Goal: Task Accomplishment & Management: Complete application form

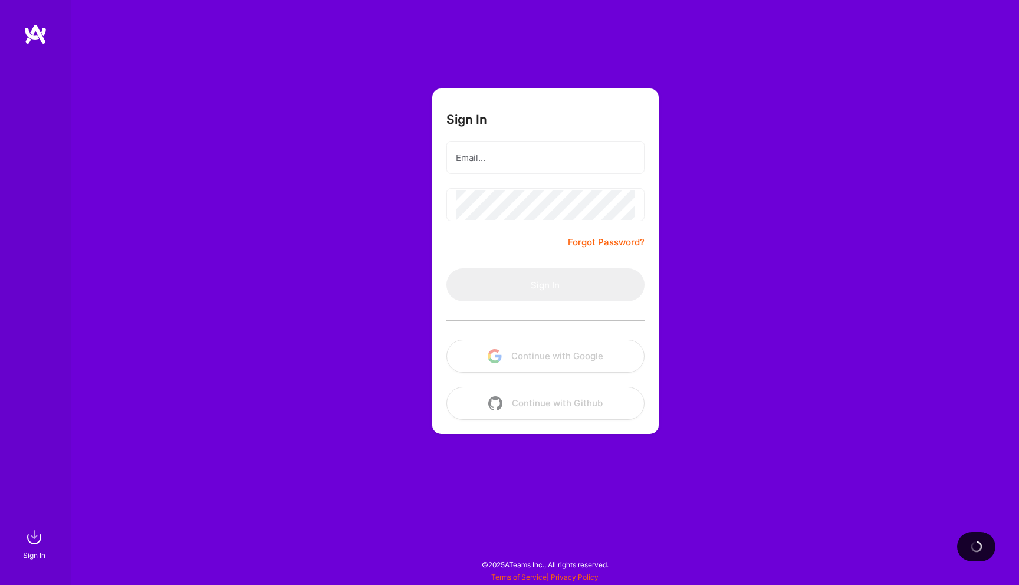
click at [361, 150] on div "Sign In Forgot Password? Sign In Continue with Google Continue with Github" at bounding box center [545, 292] width 948 height 585
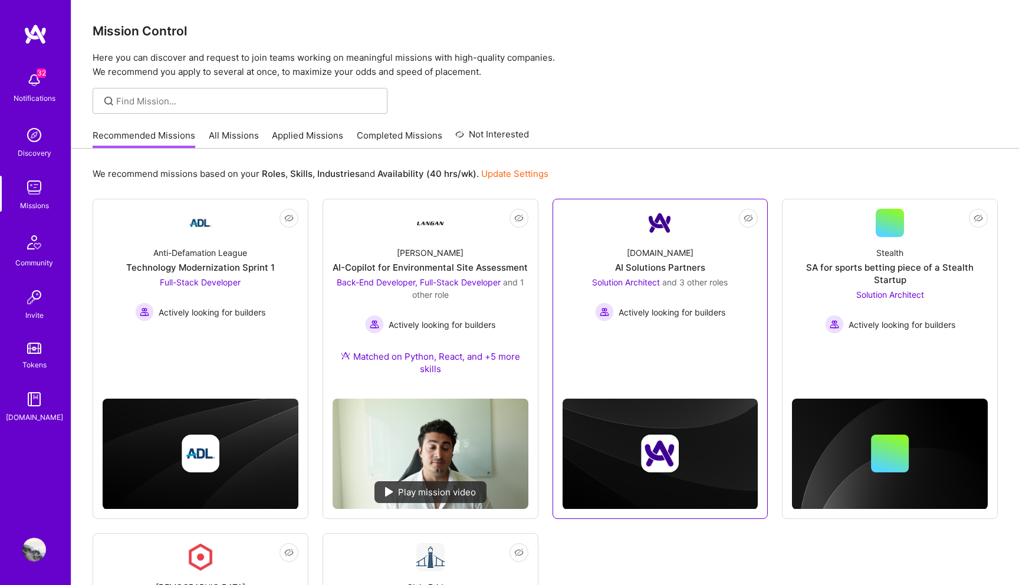
click at [748, 394] on div at bounding box center [660, 436] width 196 height 145
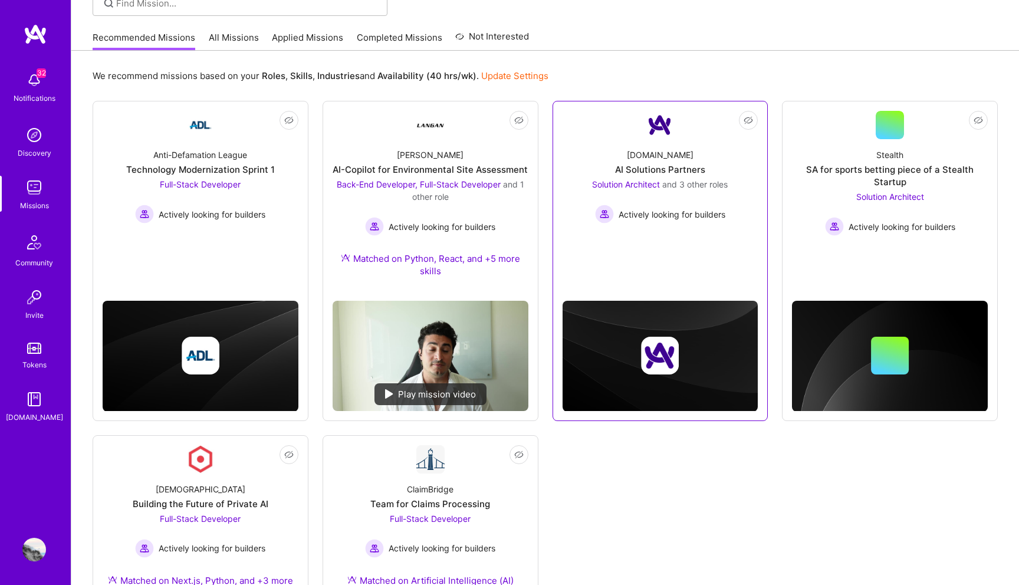
scroll to position [100, 0]
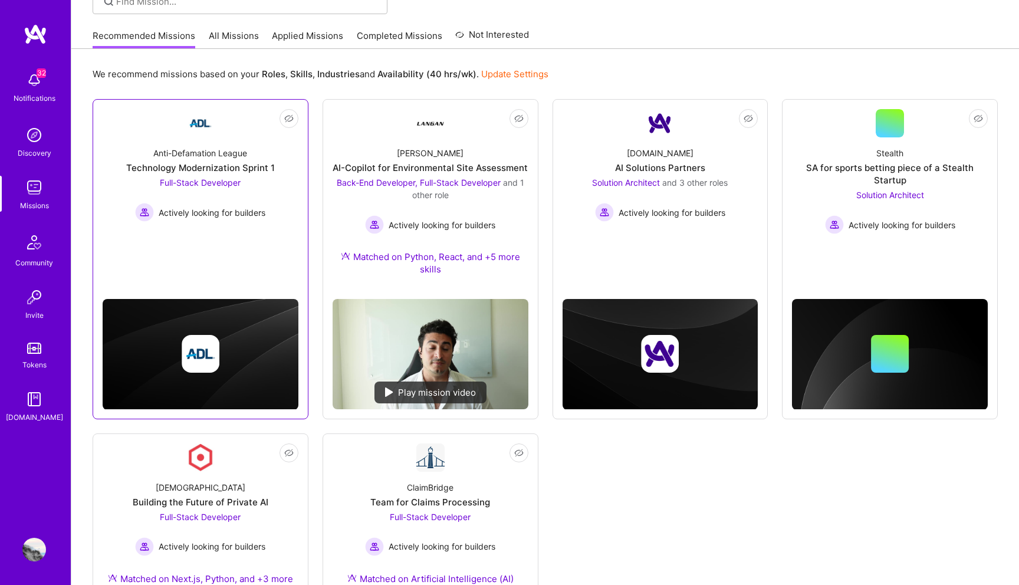
click at [205, 187] on span "Full-Stack Developer" at bounding box center [200, 182] width 81 height 10
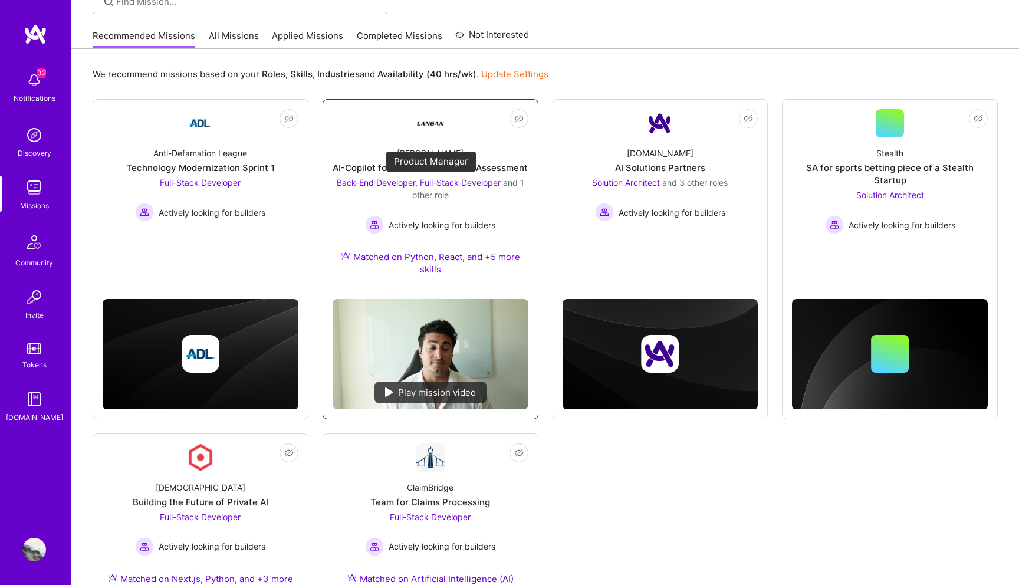
click at [439, 179] on span "Back-End Developer, Full-Stack Developer" at bounding box center [419, 182] width 164 height 10
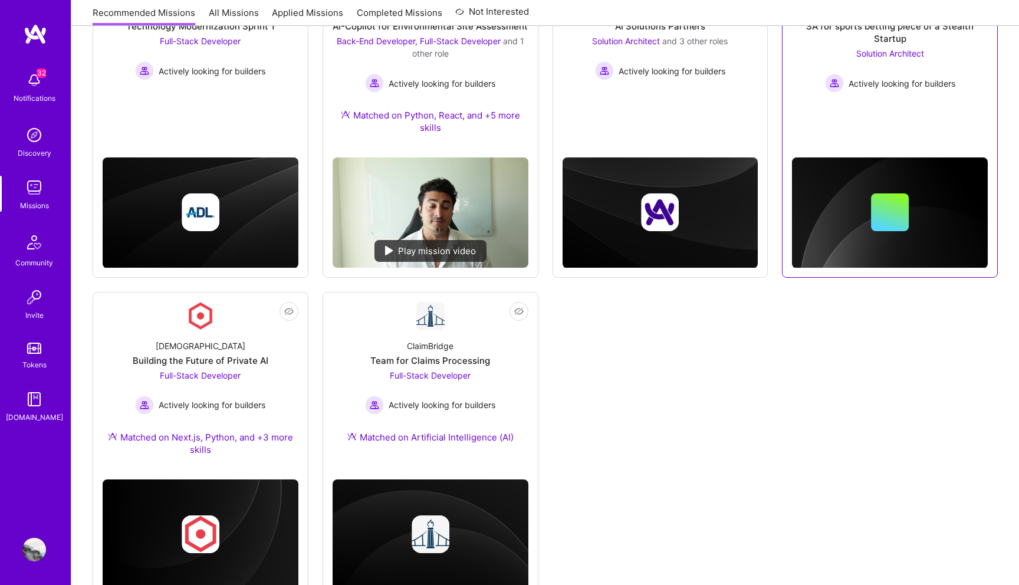
scroll to position [284, 0]
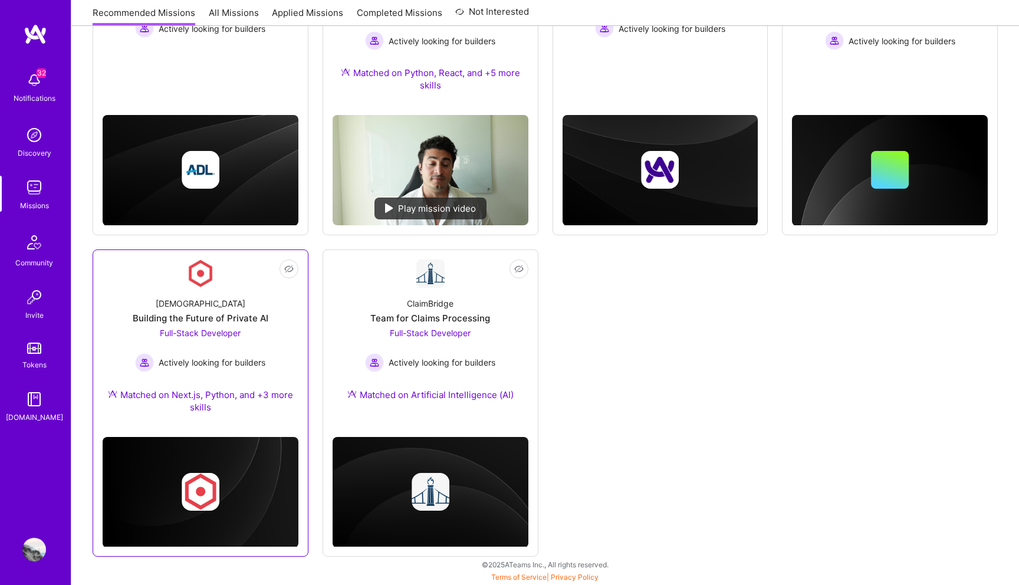
click at [223, 329] on span "Full-Stack Developer" at bounding box center [200, 333] width 81 height 10
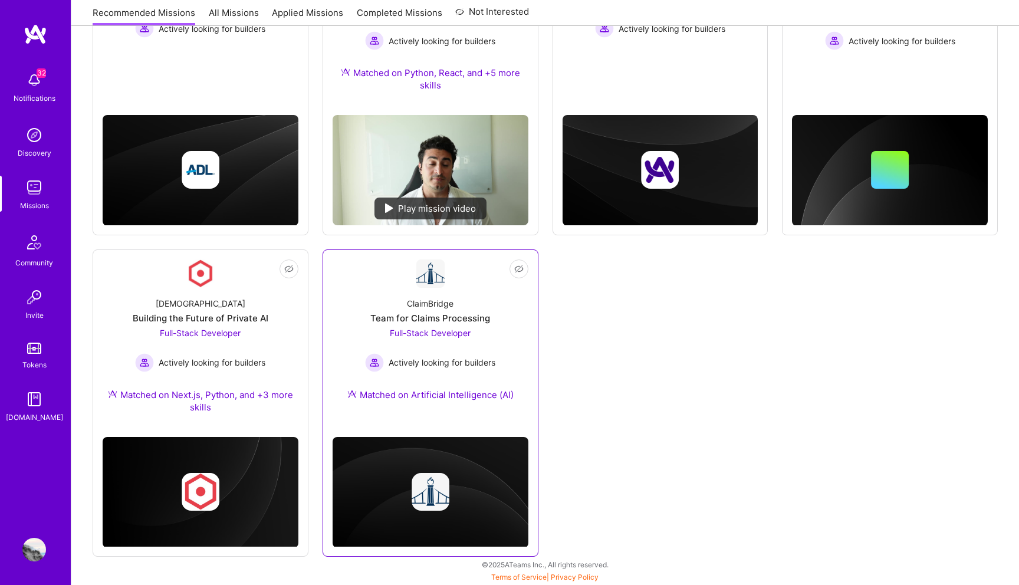
click at [400, 329] on span "Full-Stack Developer" at bounding box center [430, 333] width 81 height 10
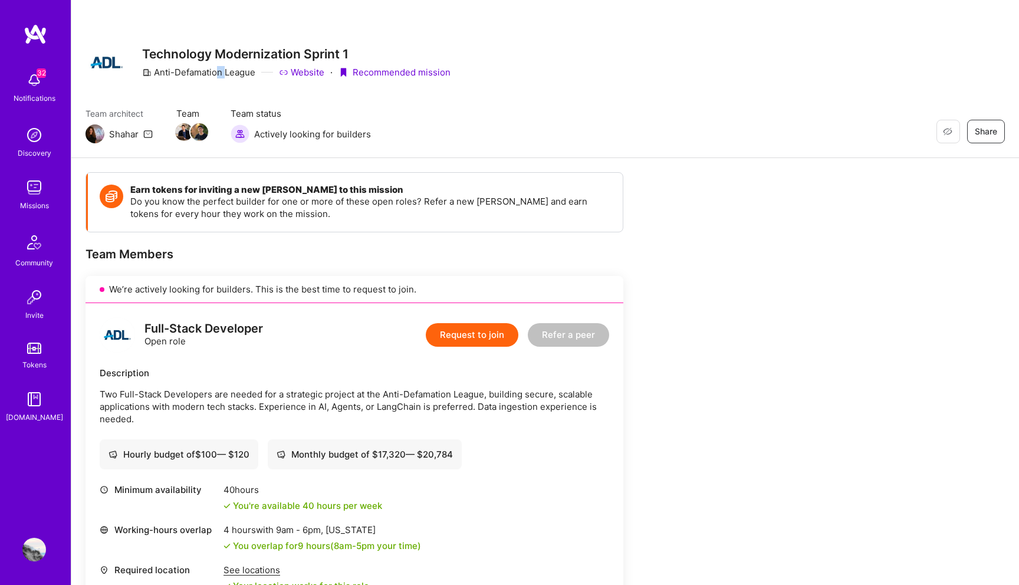
click at [219, 72] on div "Anti-Defamation League" at bounding box center [198, 72] width 113 height 12
click at [308, 62] on div "Technology Modernization Sprint 1 Anti-Defamation League Website · Recommended …" at bounding box center [296, 62] width 308 height 42
click at [304, 76] on link "Website" at bounding box center [301, 72] width 45 height 12
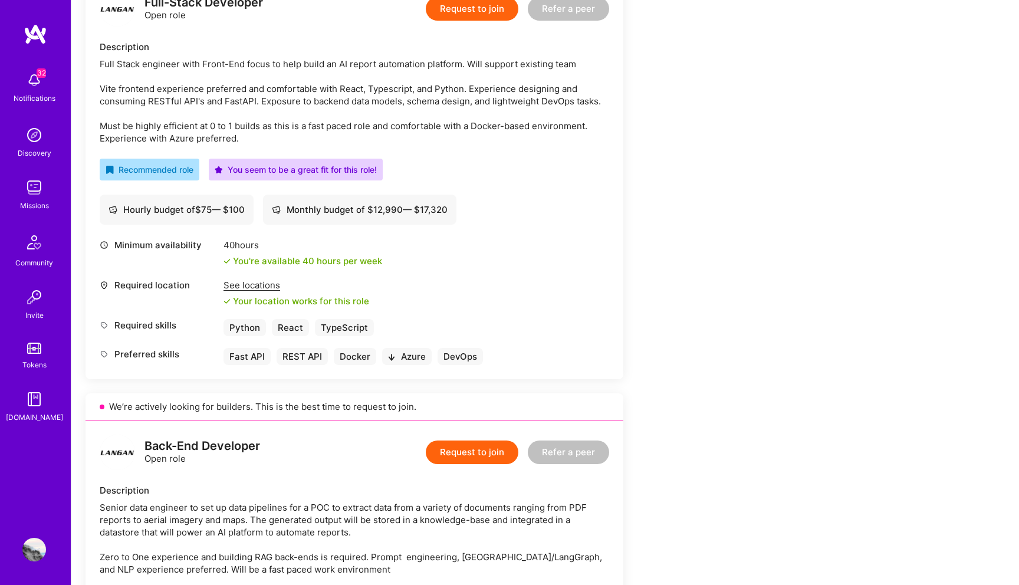
scroll to position [315, 0]
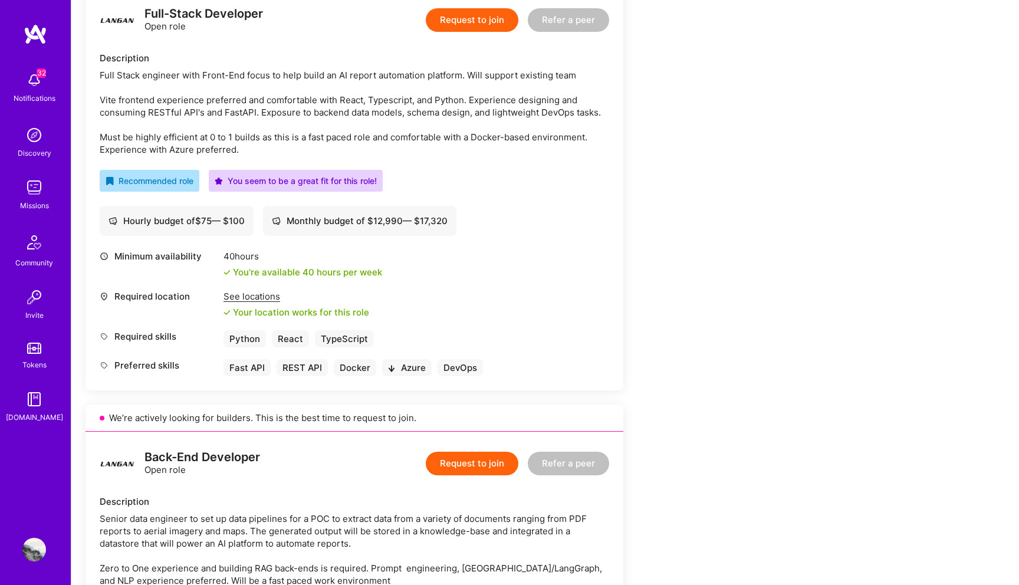
click at [463, 29] on button "Request to join" at bounding box center [472, 20] width 93 height 24
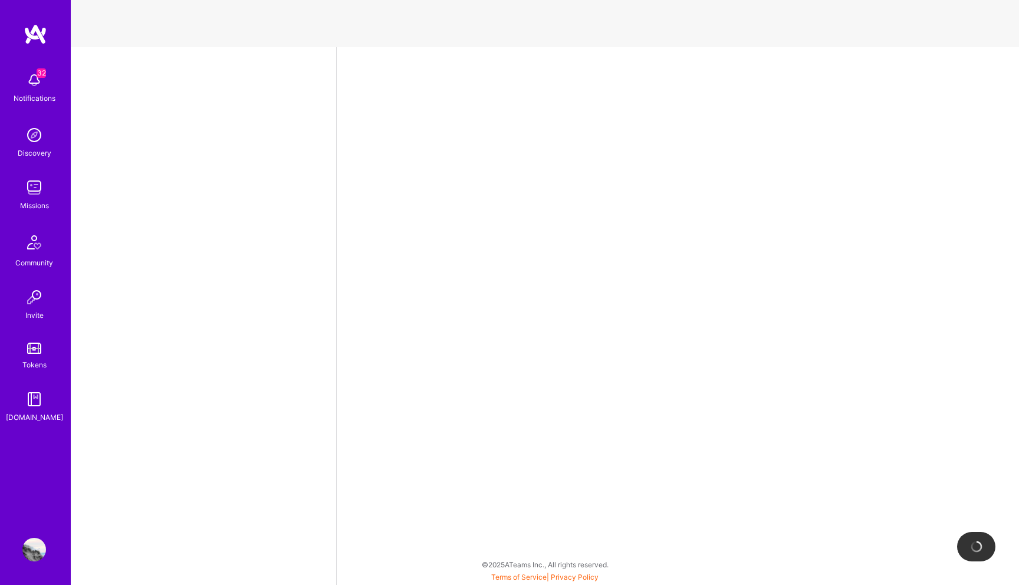
select select "US"
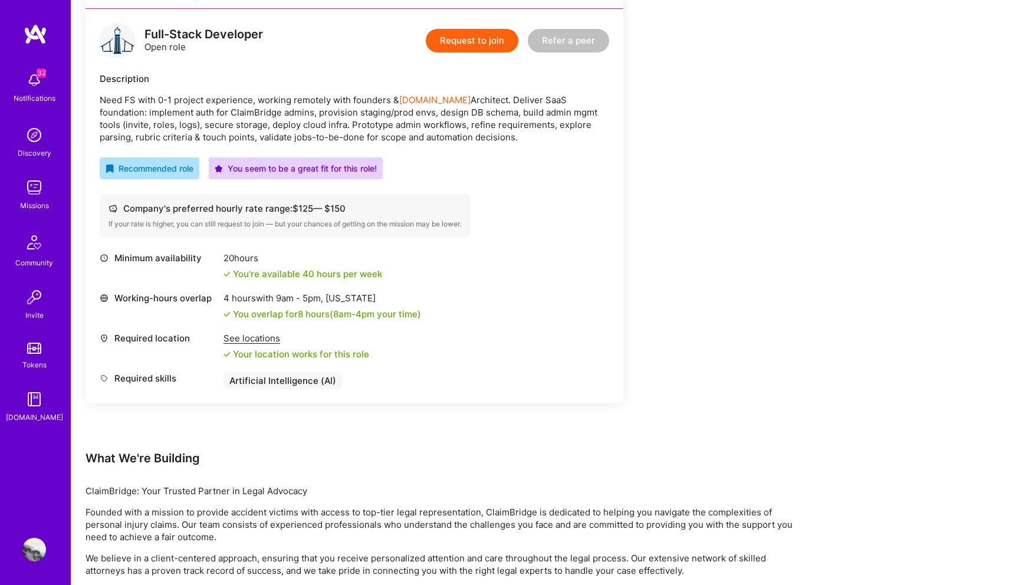
scroll to position [311, 0]
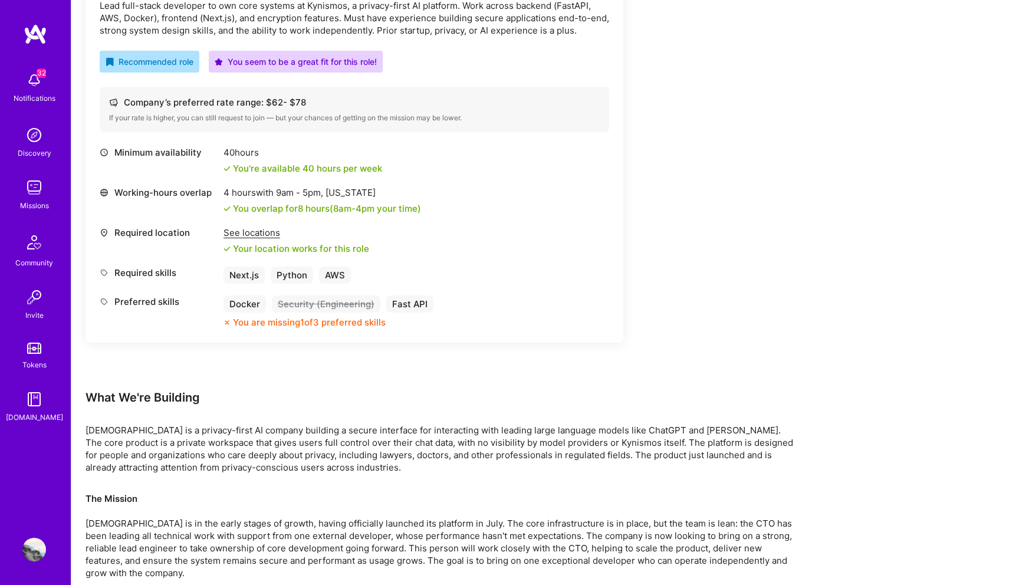
scroll to position [385, 0]
